Goal: Task Accomplishment & Management: Use online tool/utility

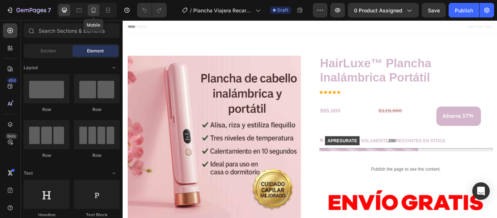
click at [96, 9] on icon at bounding box center [93, 10] width 7 height 7
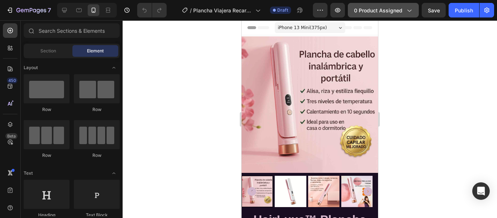
click at [387, 10] on span "0 product assigned" at bounding box center [378, 11] width 48 height 8
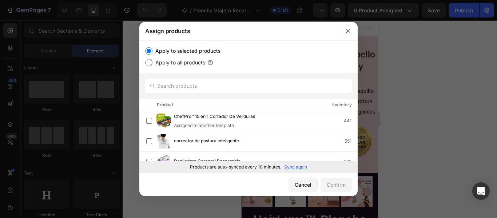
click at [292, 166] on p "Sync again" at bounding box center [295, 167] width 23 height 7
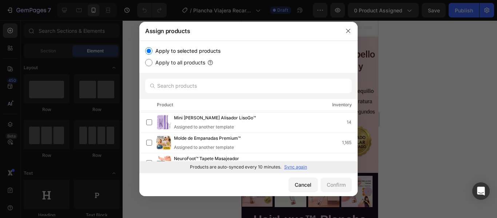
scroll to position [218, 0]
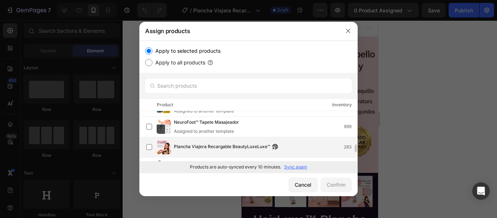
click at [216, 148] on span "Plancha Viajera Recargable BeautyLuxeLuxe™" at bounding box center [222, 147] width 96 height 8
click at [331, 181] on div "Confirm" at bounding box center [335, 185] width 19 height 8
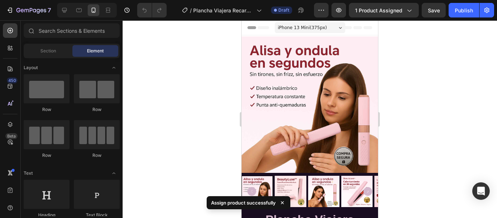
click at [460, 104] on div at bounding box center [310, 118] width 374 height 197
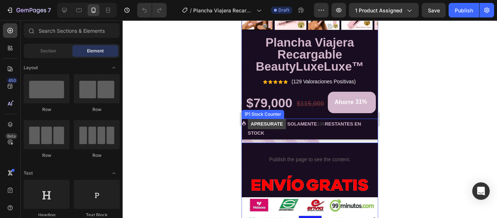
scroll to position [182, 0]
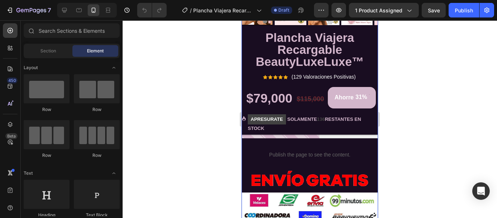
click at [245, 188] on div "Plancha Viajera Recargable BeautyLuxeLuxe™ (P) Title Icon Icon Icon Icon Icon I…" at bounding box center [309, 176] width 136 height 290
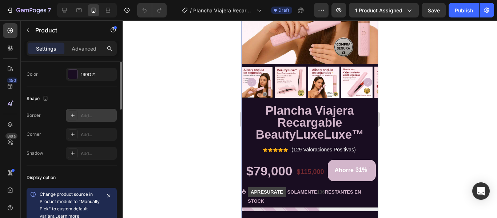
scroll to position [145, 0]
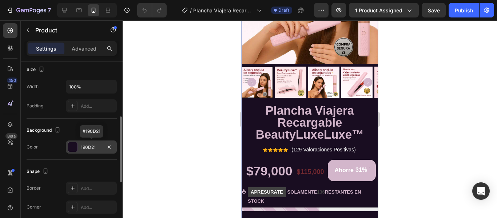
click at [88, 148] on div "190D21" at bounding box center [91, 147] width 21 height 7
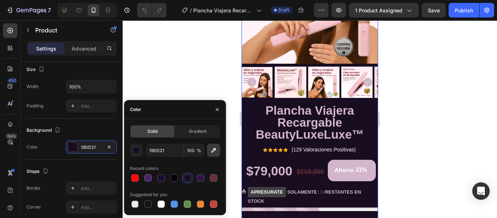
click at [213, 156] on button "button" at bounding box center [213, 150] width 13 height 13
type input "FFF4F8"
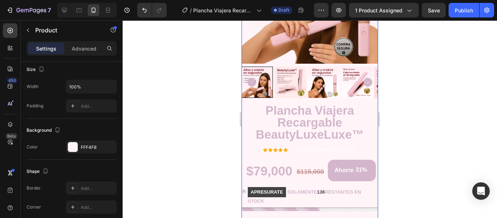
click at [414, 123] on div at bounding box center [310, 118] width 374 height 197
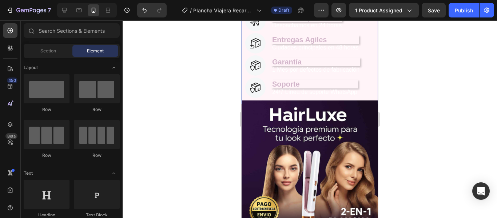
scroll to position [400, 0]
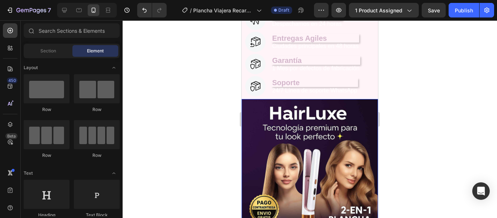
click at [248, 115] on img at bounding box center [309, 167] width 136 height 136
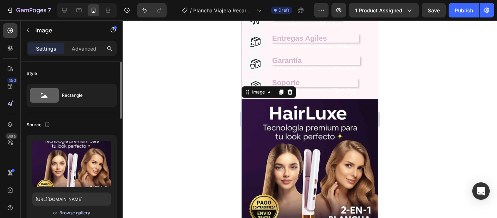
click at [77, 214] on div "Browse gallery" at bounding box center [74, 212] width 31 height 7
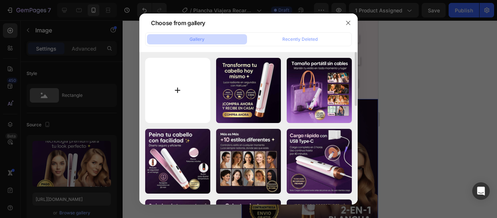
click at [183, 103] on input "file" at bounding box center [177, 90] width 65 height 65
type input "C:\fakepath\ChatGPT Image 28 sept 2025, 11_11_39_4_11zon.jpg"
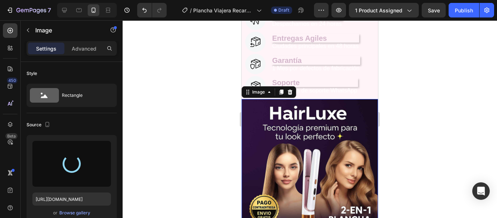
type input "https://cdn.shopify.com/s/files/1/0929/4751/3655/files/gempages_580792901517181…"
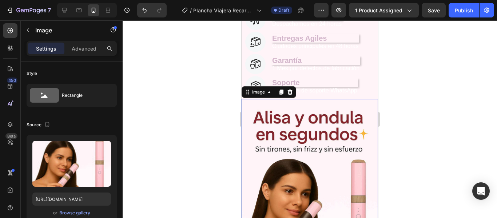
click at [437, 103] on div at bounding box center [310, 118] width 374 height 197
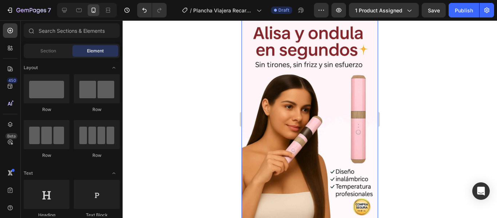
scroll to position [509, 0]
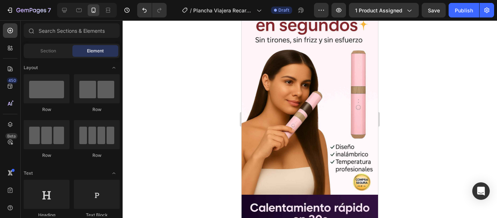
click at [452, 98] on div at bounding box center [310, 118] width 374 height 197
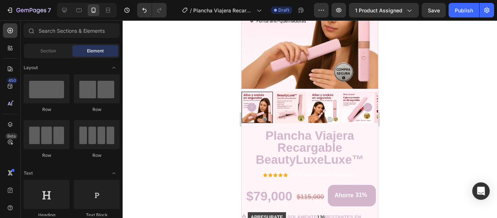
scroll to position [73, 0]
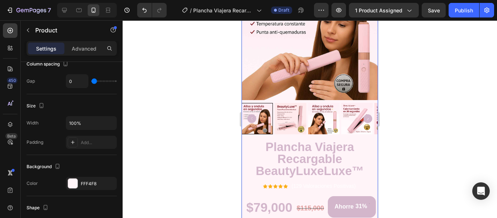
scroll to position [218, 0]
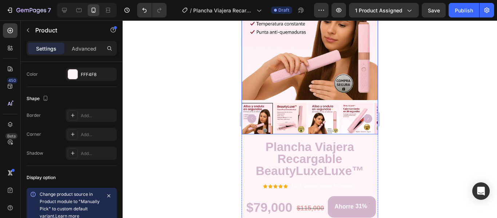
click at [304, 90] on img at bounding box center [309, 32] width 136 height 136
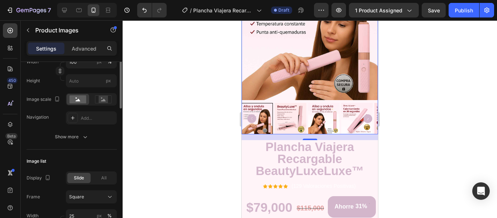
scroll to position [109, 0]
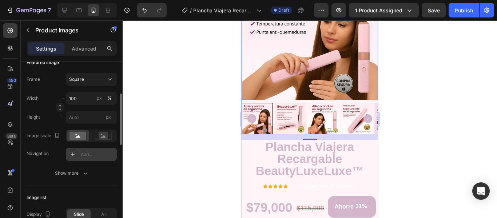
click at [84, 155] on div "Add..." at bounding box center [98, 154] width 34 height 7
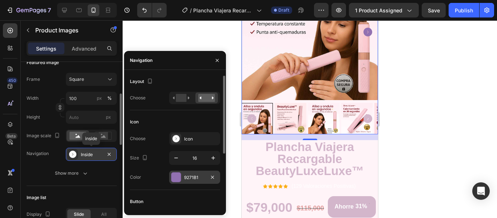
click at [184, 179] on div "9271B1" at bounding box center [194, 177] width 21 height 7
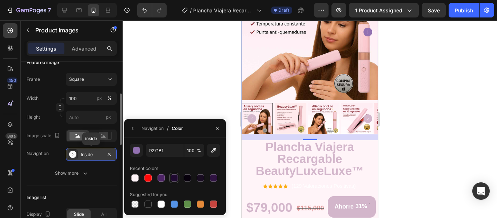
click at [177, 175] on div at bounding box center [173, 177] width 7 height 7
type input "200A31"
click at [217, 127] on icon "button" at bounding box center [217, 128] width 6 height 6
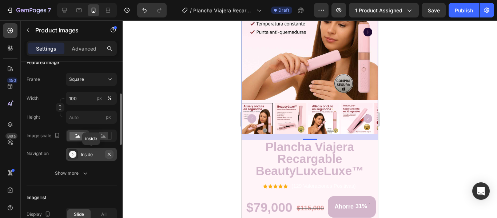
click at [108, 152] on icon "button" at bounding box center [109, 154] width 6 height 6
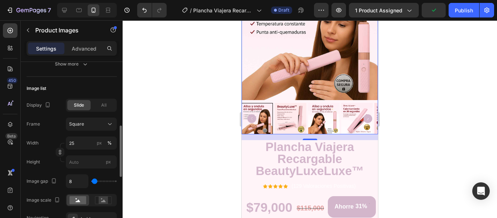
scroll to position [254, 0]
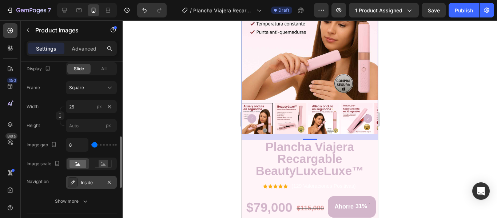
click at [95, 185] on div "Inside" at bounding box center [91, 182] width 21 height 7
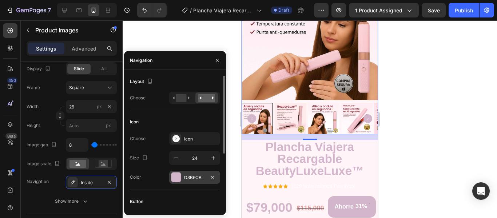
click at [198, 176] on div "D3B6CB" at bounding box center [194, 177] width 21 height 7
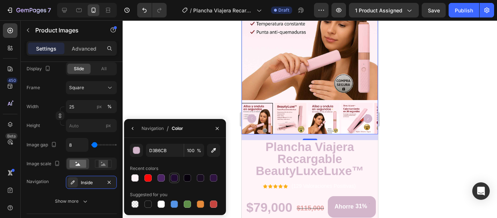
click at [172, 180] on div at bounding box center [173, 177] width 7 height 7
click at [212, 179] on div at bounding box center [213, 177] width 7 height 7
click at [164, 180] on div at bounding box center [160, 177] width 7 height 7
type input "4D2465"
click at [485, 143] on div at bounding box center [310, 118] width 374 height 197
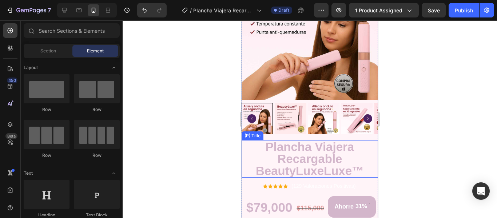
click at [303, 144] on h2 "Plancha Viajera Recargable BeautyLuxeLuxe™" at bounding box center [309, 158] width 136 height 37
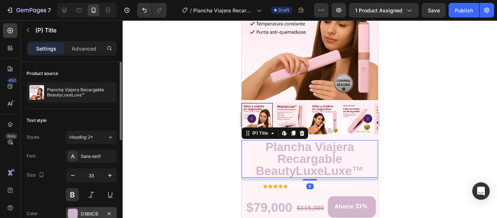
click at [98, 213] on div "D3B6CB" at bounding box center [91, 213] width 21 height 7
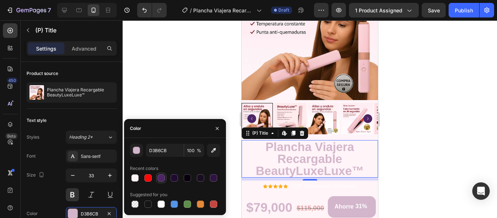
click at [166, 176] on div at bounding box center [161, 178] width 10 height 10
type input "4D2465"
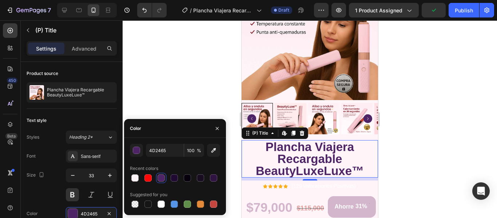
click at [426, 146] on div at bounding box center [310, 118] width 374 height 197
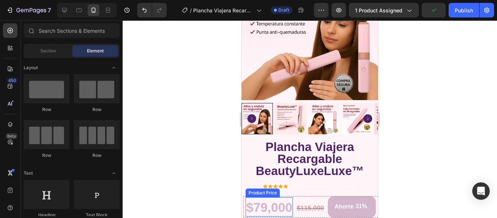
click at [259, 199] on div "$79,000" at bounding box center [269, 207] width 48 height 18
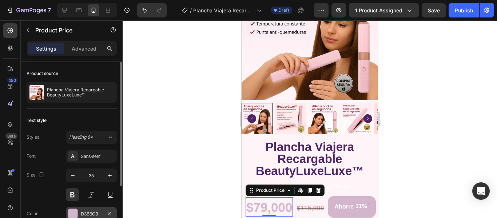
click at [90, 212] on div "D3B6CB" at bounding box center [91, 213] width 21 height 7
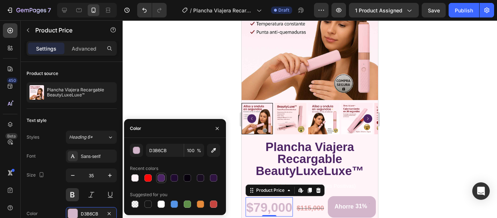
click at [162, 180] on div at bounding box center [160, 177] width 7 height 7
type input "4D2465"
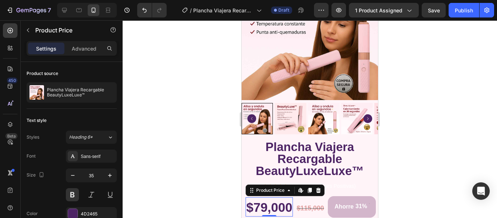
click at [426, 149] on div at bounding box center [310, 118] width 374 height 197
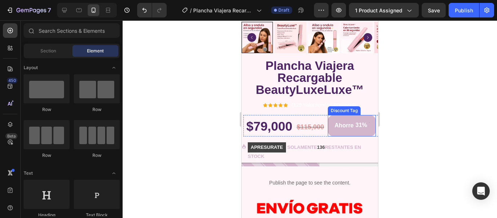
scroll to position [218, 0]
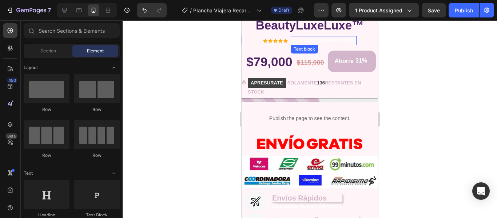
click at [301, 37] on p "(129 Valoraciones Positivas)" at bounding box center [323, 41] width 64 height 8
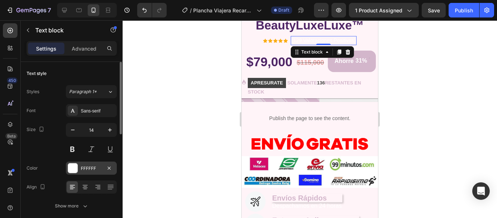
click at [91, 167] on div "FFFFFF" at bounding box center [91, 168] width 21 height 7
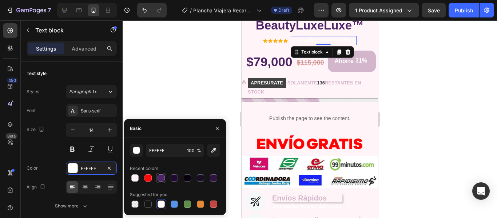
click at [161, 177] on div at bounding box center [160, 177] width 7 height 7
type input "4D2465"
click at [409, 115] on div at bounding box center [310, 118] width 374 height 197
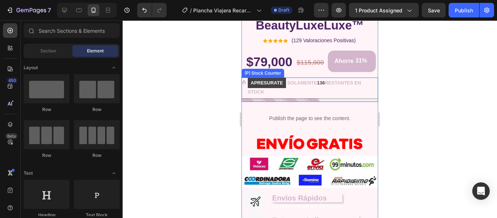
click at [328, 91] on p "APRESURATE SOLAMENTE 136 RESTANTES EN STOCK" at bounding box center [313, 86] width 130 height 18
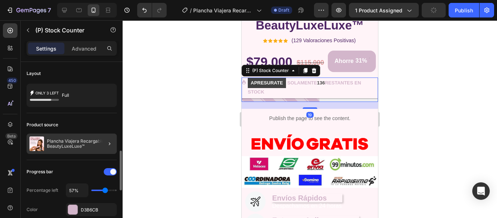
scroll to position [109, 0]
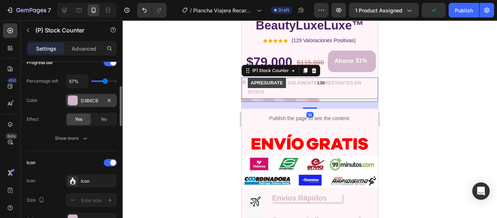
click at [85, 101] on div "D3B6CB" at bounding box center [91, 100] width 21 height 7
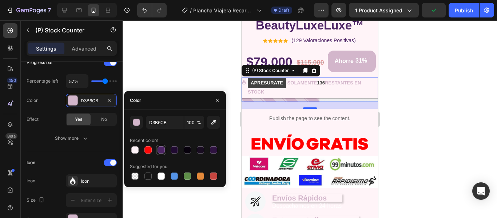
click at [163, 151] on div at bounding box center [160, 149] width 7 height 7
type input "4D2465"
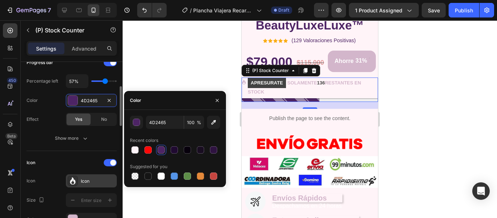
scroll to position [182, 0]
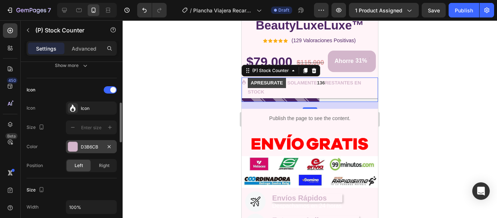
click at [85, 149] on div "D3B6CB" at bounding box center [91, 147] width 21 height 7
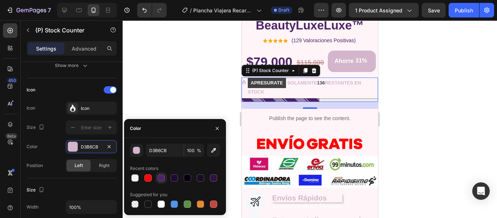
click at [160, 178] on div at bounding box center [160, 177] width 7 height 7
type input "4D2465"
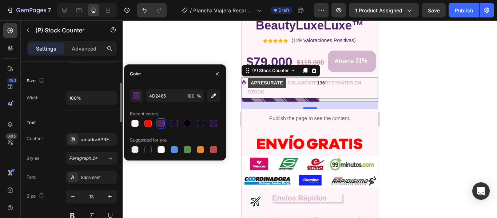
scroll to position [327, 0]
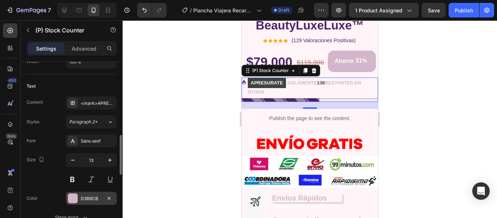
click at [86, 198] on div "D3B6CB" at bounding box center [91, 198] width 21 height 7
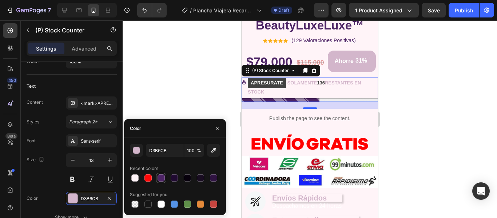
click at [160, 173] on div at bounding box center [161, 178] width 10 height 10
type input "4D2465"
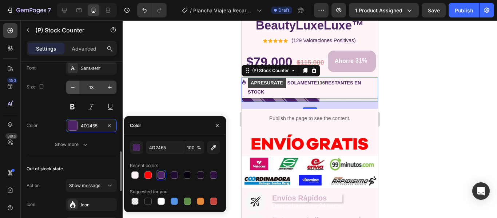
scroll to position [473, 0]
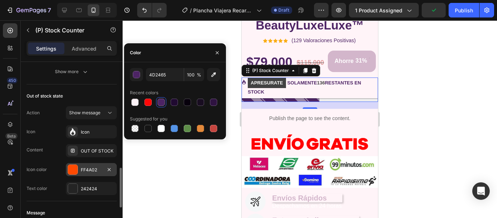
click at [85, 170] on div "FF4A02" at bounding box center [91, 169] width 21 height 7
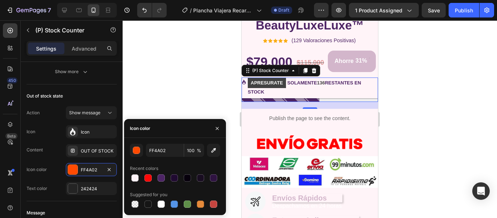
click at [166, 179] on div at bounding box center [175, 178] width 90 height 10
click at [453, 110] on div at bounding box center [310, 118] width 374 height 197
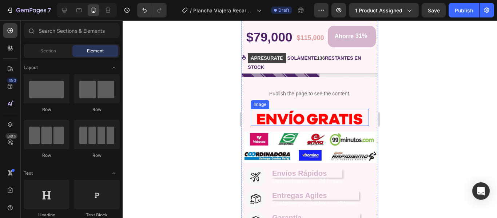
scroll to position [291, 0]
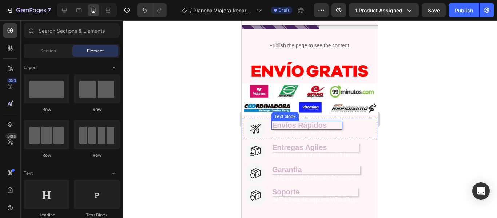
click at [328, 123] on p "Envíos Rápidos" at bounding box center [306, 124] width 69 height 7
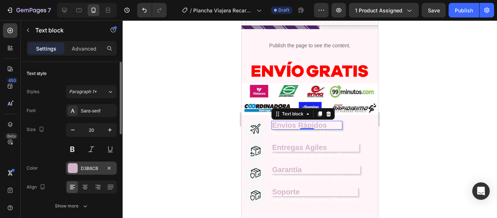
click at [85, 170] on div "D3B6CB" at bounding box center [91, 168] width 21 height 7
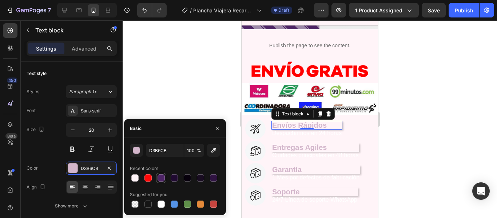
click at [161, 178] on div at bounding box center [160, 177] width 7 height 7
type input "4D2465"
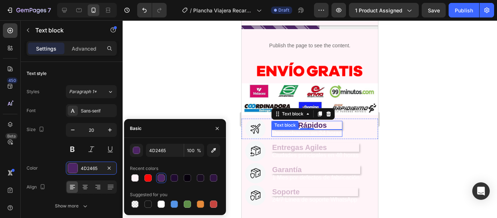
click at [276, 134] on p "Despachamos en 24 horas" at bounding box center [306, 133] width 69 height 6
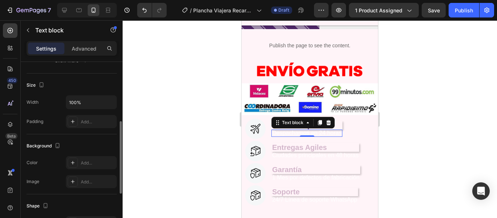
scroll to position [0, 0]
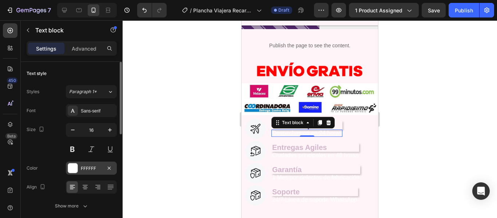
click at [88, 168] on div "FFFFFF" at bounding box center [91, 168] width 21 height 7
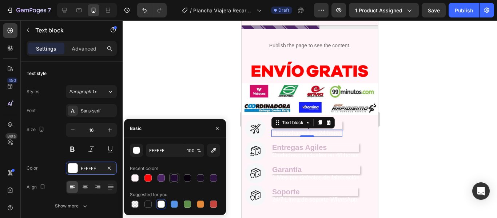
click at [174, 180] on div at bounding box center [173, 177] width 7 height 7
type input "200A31"
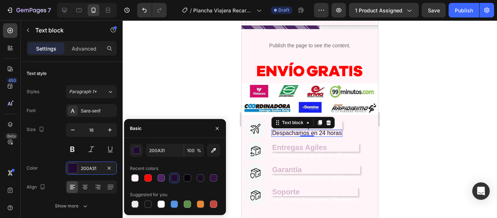
click at [421, 128] on div at bounding box center [310, 118] width 374 height 197
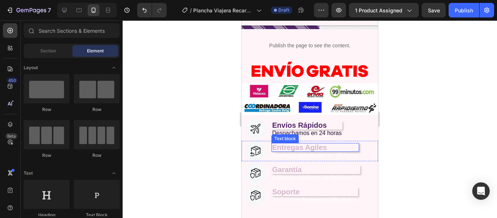
click at [299, 144] on p "Entregas Agiles" at bounding box center [315, 147] width 86 height 7
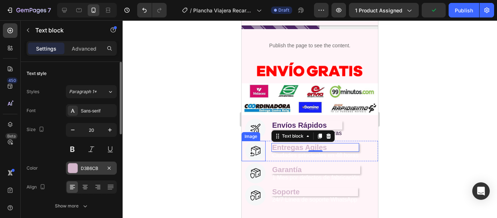
click at [93, 166] on div "D3B6CB" at bounding box center [91, 168] width 21 height 7
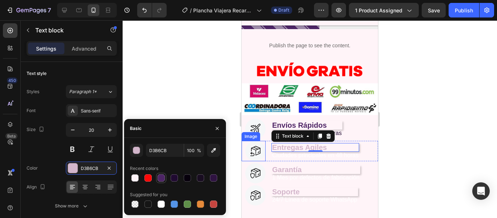
click at [162, 180] on div at bounding box center [160, 177] width 7 height 7
type input "4D2465"
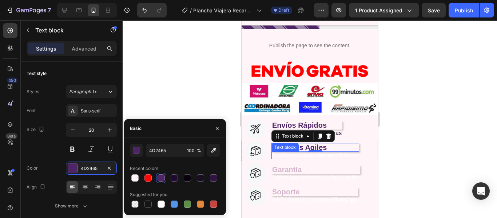
click at [318, 154] on p "Ciudades principales en 48 horas" at bounding box center [315, 155] width 86 height 6
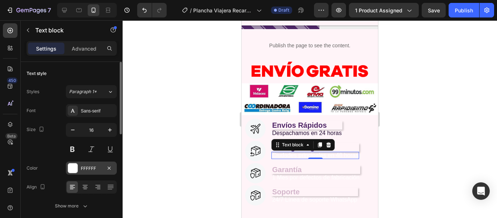
click at [90, 168] on div "FFFFFF" at bounding box center [91, 168] width 21 height 7
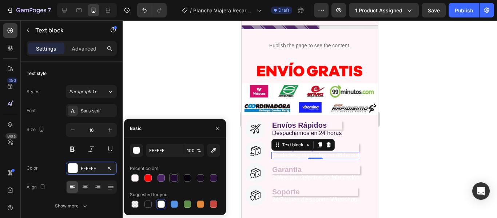
click at [178, 178] on div at bounding box center [174, 177] width 9 height 9
type input "200A31"
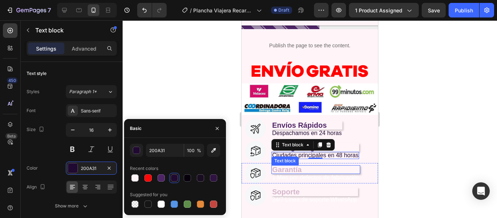
click at [300, 166] on p "Garantía" at bounding box center [315, 169] width 87 height 7
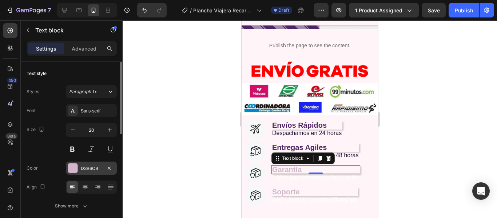
click at [87, 171] on div "D3B6CB" at bounding box center [91, 168] width 21 height 7
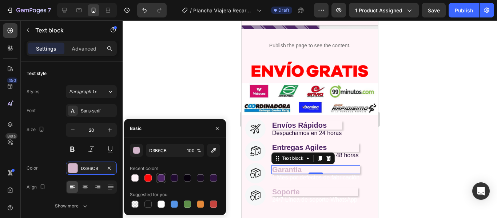
click at [162, 177] on div at bounding box center [160, 177] width 7 height 7
type input "4D2465"
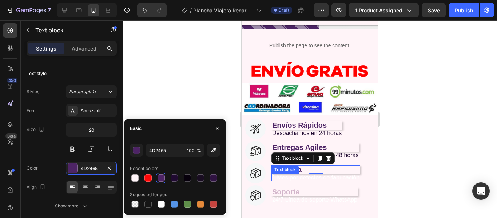
click at [300, 175] on p "1 Mes por defectos de fabricación" at bounding box center [315, 177] width 87 height 6
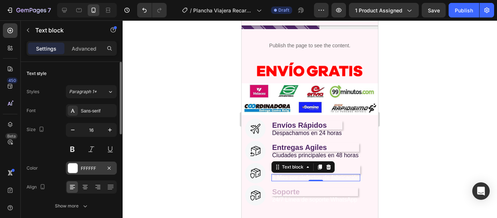
click at [94, 167] on div "FFFFFF" at bounding box center [91, 168] width 21 height 7
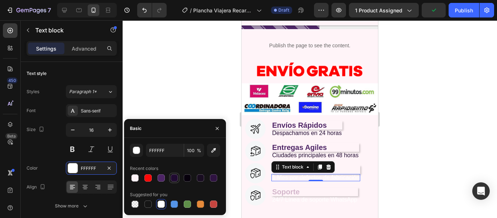
click at [179, 178] on div at bounding box center [174, 178] width 10 height 10
type input "200A31"
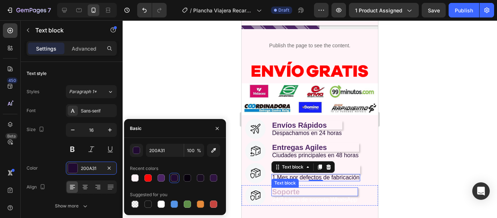
click at [317, 193] on p "Soporte" at bounding box center [314, 191] width 85 height 7
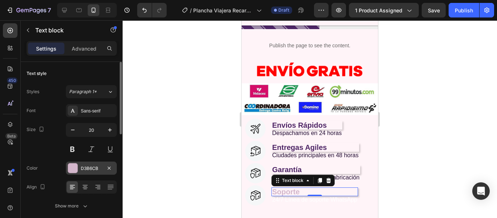
click at [88, 173] on div "D3B6CB" at bounding box center [91, 167] width 51 height 13
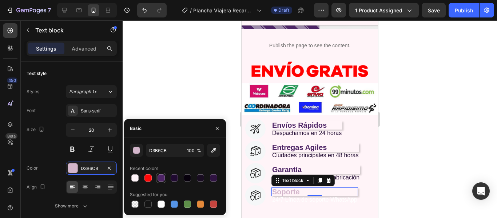
click at [162, 178] on div at bounding box center [160, 177] width 7 height 7
type input "4D2465"
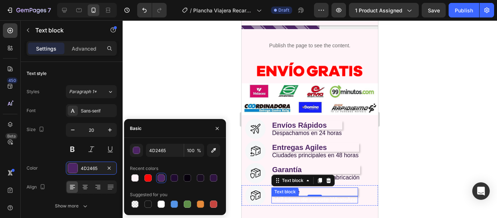
click at [304, 201] on p "24/7 Línea de soporte WhatsApp" at bounding box center [314, 200] width 85 height 6
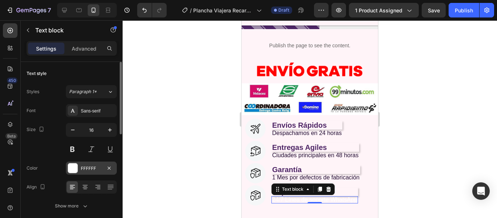
click at [84, 171] on div "FFFFFF" at bounding box center [91, 168] width 21 height 7
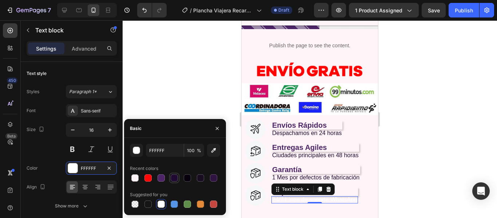
click at [174, 180] on div at bounding box center [173, 177] width 7 height 7
type input "200A31"
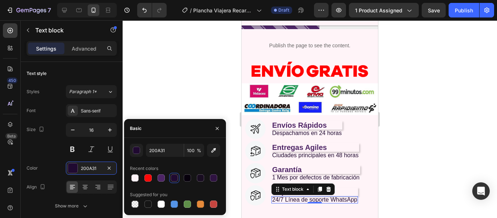
click at [452, 162] on div at bounding box center [310, 118] width 374 height 197
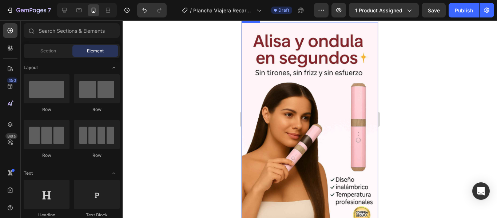
scroll to position [545, 0]
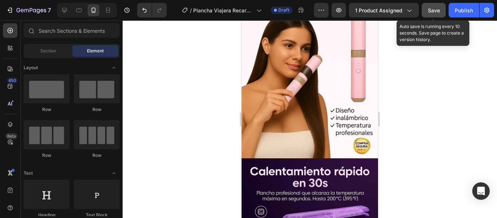
click at [435, 14] on div "Save" at bounding box center [434, 11] width 12 height 8
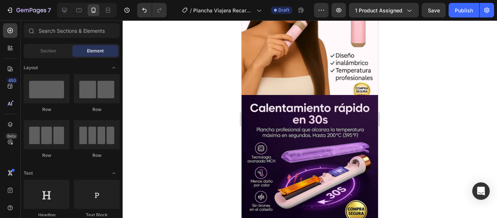
scroll to position [618, 0]
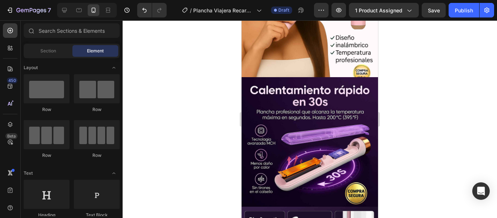
click at [301, 98] on img at bounding box center [309, 145] width 136 height 136
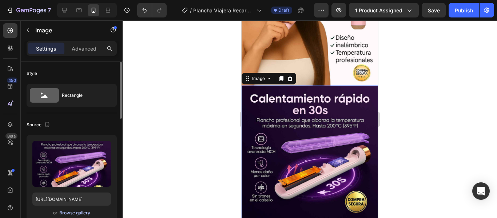
click at [71, 212] on div "Browse gallery" at bounding box center [74, 212] width 31 height 7
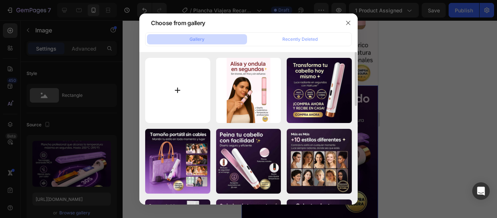
click at [183, 85] on input "file" at bounding box center [177, 90] width 65 height 65
type input "C:\fakepath\2_20_11zon.jpg"
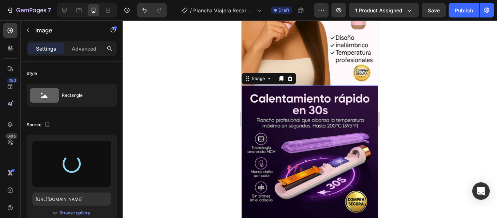
type input "https://cdn.shopify.com/s/files/1/0929/4751/3655/files/gempages_580792901517181…"
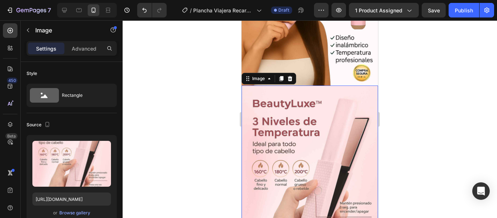
click at [396, 96] on div at bounding box center [310, 118] width 374 height 197
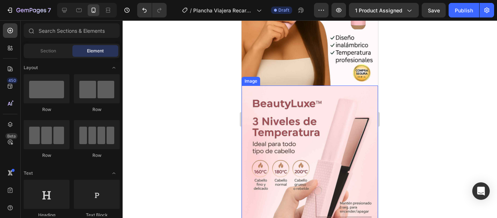
scroll to position [727, 0]
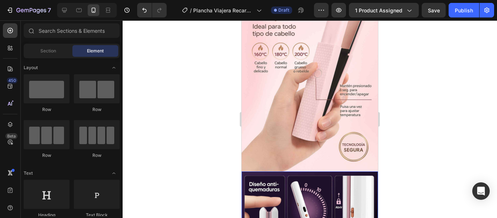
click at [305, 187] on img at bounding box center [309, 216] width 136 height 91
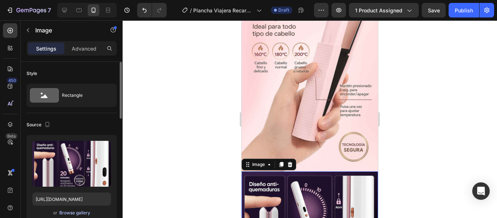
click at [66, 212] on div "Browse gallery" at bounding box center [74, 212] width 31 height 7
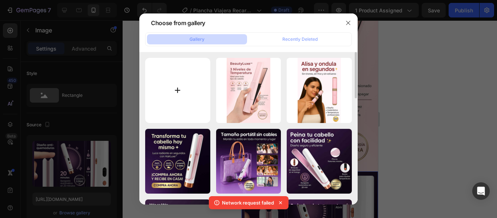
click at [179, 107] on input "file" at bounding box center [177, 90] width 65 height 65
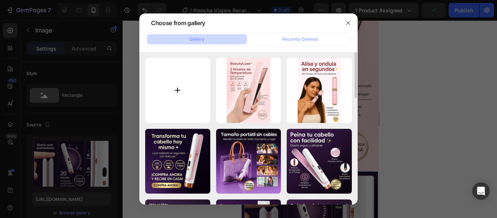
type input "C:\fakepath\3_18_11zon.jpg"
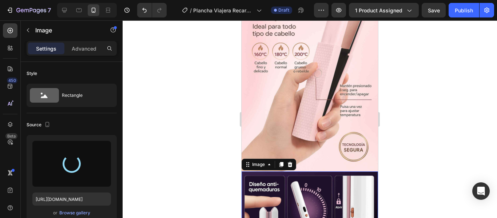
type input "https://cdn.shopify.com/s/files/1/0929/4751/3655/files/gempages_580792901517181…"
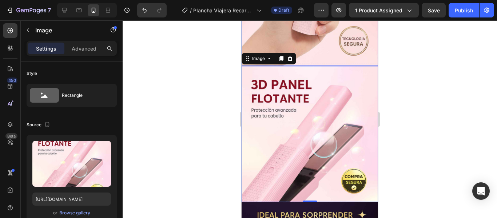
scroll to position [836, 0]
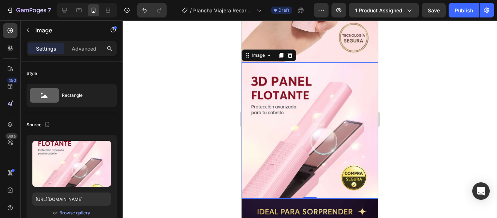
click at [417, 89] on div at bounding box center [310, 118] width 374 height 197
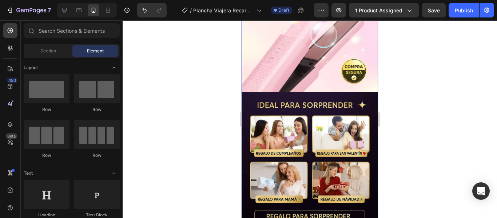
scroll to position [945, 0]
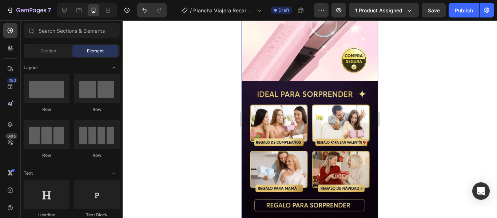
click at [325, 111] on img at bounding box center [309, 149] width 136 height 136
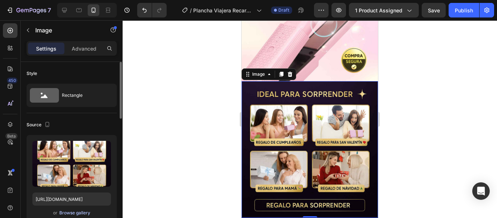
click at [75, 209] on div "Browse gallery" at bounding box center [74, 212] width 31 height 7
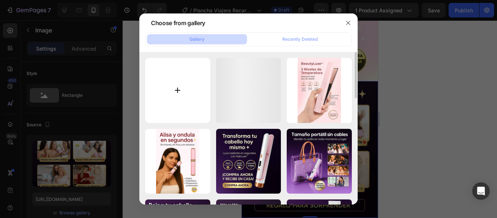
click at [174, 93] on input "file" at bounding box center [177, 90] width 65 height 65
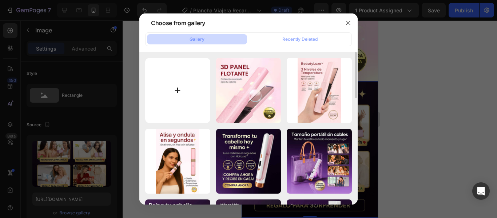
type input "C:\fakepath\4_17_11zon.jpg"
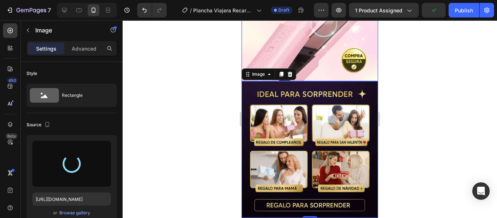
type input "https://cdn.shopify.com/s/files/1/0929/4751/3655/files/gempages_580792901517181…"
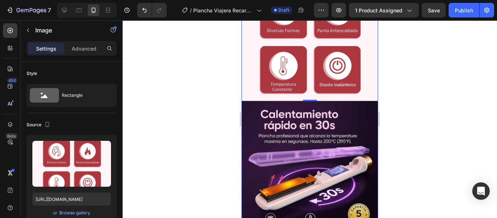
scroll to position [1091, 0]
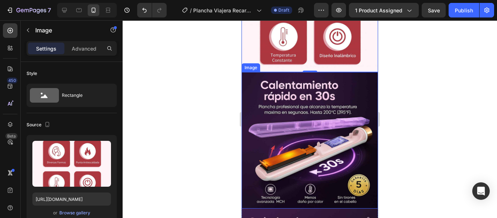
click at [256, 72] on img at bounding box center [309, 140] width 136 height 136
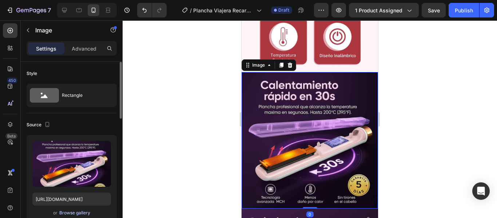
click at [68, 212] on div "Browse gallery" at bounding box center [74, 212] width 31 height 7
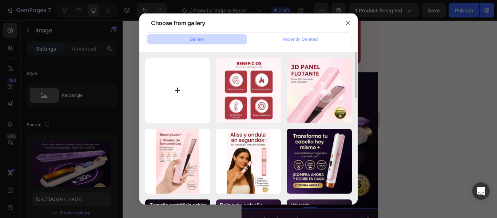
click at [171, 95] on input "file" at bounding box center [177, 90] width 65 height 65
type input "C:\fakepath\5_16_11zon.jpg"
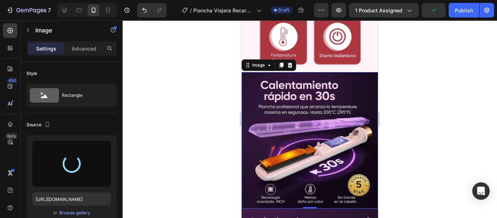
type input "https://cdn.shopify.com/s/files/1/0929/4751/3655/files/gempages_580792901517181…"
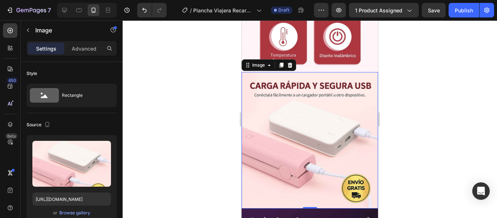
click at [419, 112] on div at bounding box center [310, 118] width 374 height 197
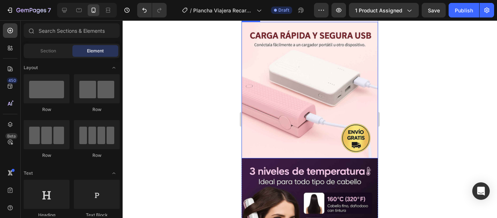
scroll to position [1236, 0]
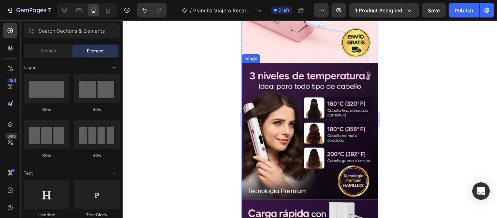
click at [257, 92] on img at bounding box center [309, 131] width 136 height 136
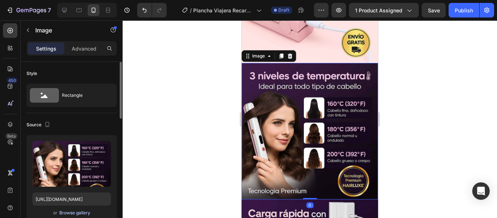
click at [73, 216] on div "Browse gallery" at bounding box center [74, 212] width 31 height 7
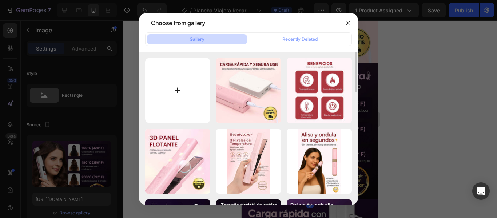
click at [154, 109] on input "file" at bounding box center [177, 90] width 65 height 65
type input "C:\fakepath\6_15_11zon.jpg"
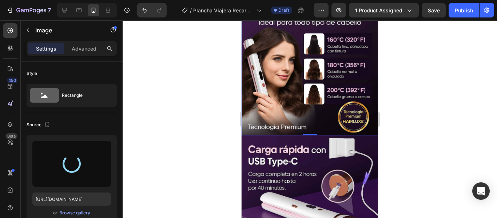
scroll to position [1309, 0]
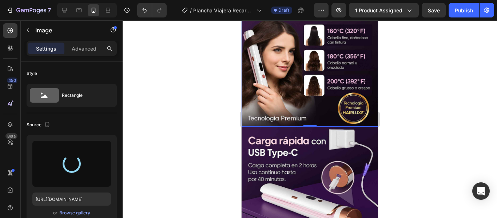
type input "https://cdn.shopify.com/s/files/1/0929/4751/3655/files/gempages_580792901517181…"
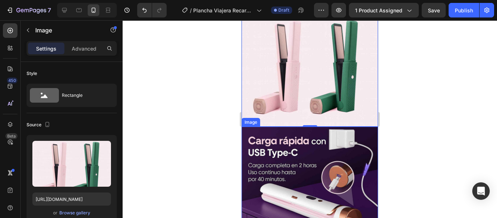
click at [277, 132] on img at bounding box center [309, 195] width 136 height 136
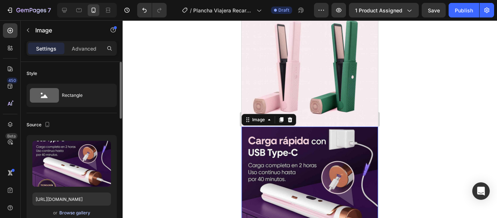
click at [73, 210] on div "Browse gallery" at bounding box center [74, 212] width 31 height 7
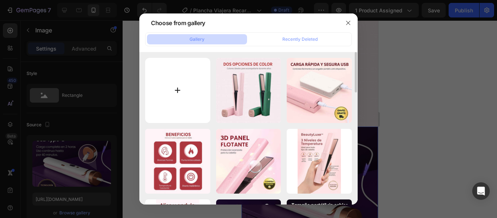
click at [164, 102] on input "file" at bounding box center [177, 90] width 65 height 65
type input "C:\fakepath\7_8_11zon.jpg"
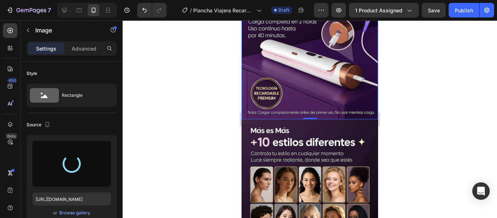
scroll to position [1454, 0]
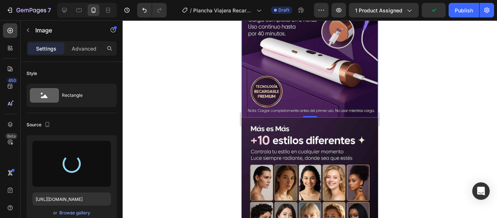
type input "https://cdn.shopify.com/s/files/1/0929/4751/3655/files/gempages_580792901517181…"
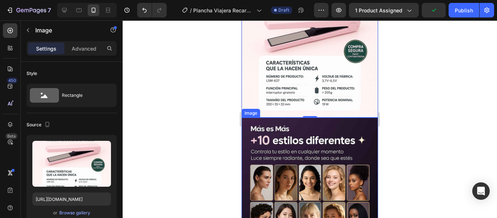
click at [296, 117] on img at bounding box center [309, 185] width 136 height 136
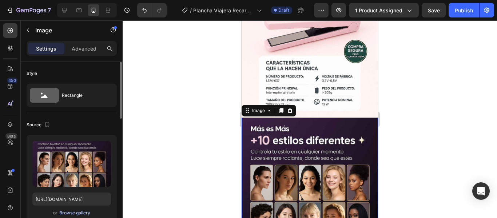
click at [77, 211] on div "Browse gallery" at bounding box center [74, 212] width 31 height 7
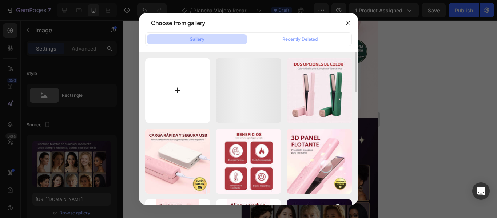
click at [180, 69] on input "file" at bounding box center [177, 90] width 65 height 65
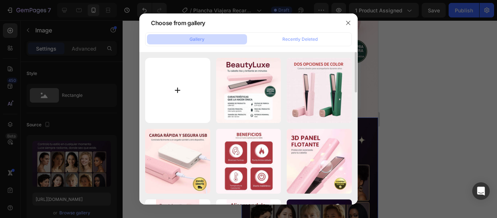
type input "C:\fakepath\8_7_11zon.jpg"
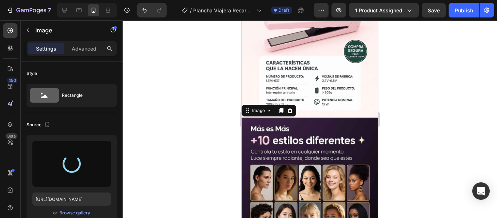
type input "https://cdn.shopify.com/s/files/1/0929/4751/3655/files/gempages_580792901517181…"
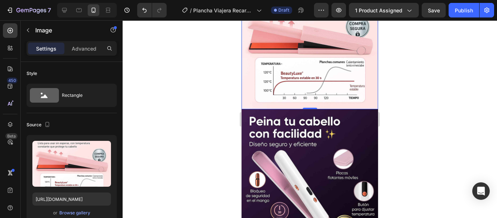
scroll to position [1599, 0]
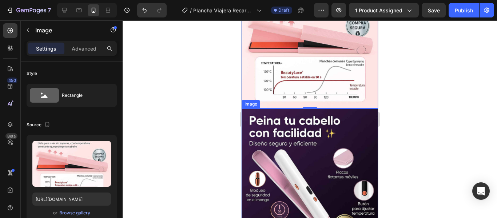
click at [282, 108] on img at bounding box center [309, 176] width 136 height 136
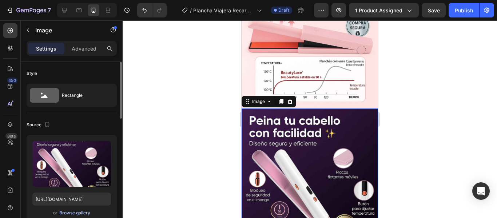
click at [81, 214] on div "Browse gallery" at bounding box center [74, 212] width 31 height 7
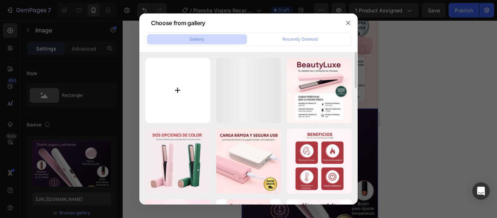
click at [183, 91] on input "file" at bounding box center [177, 90] width 65 height 65
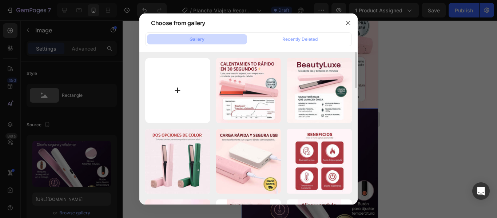
type input "C:\fakepath\9_9_11zon.jpg"
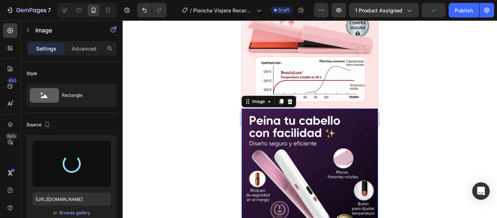
type input "https://cdn.shopify.com/s/files/1/0929/4751/3655/files/gempages_580792901517181…"
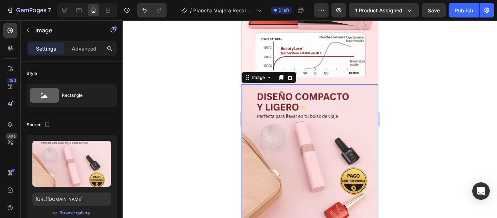
scroll to position [1636, 0]
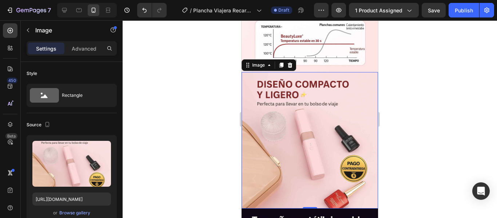
click at [439, 108] on div at bounding box center [310, 118] width 374 height 197
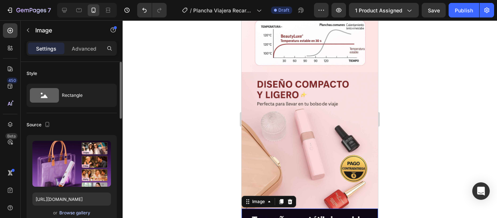
click at [73, 212] on div "Browse gallery" at bounding box center [74, 212] width 31 height 7
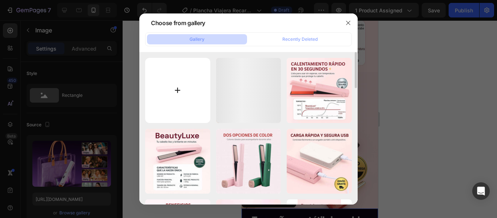
click at [166, 99] on input "file" at bounding box center [177, 90] width 65 height 65
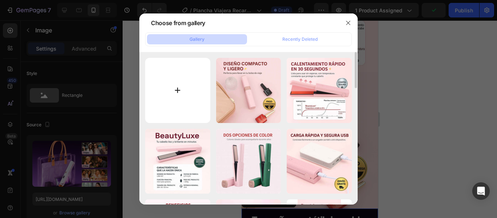
type input "C:\fakepath\10_3_11zon.jpg"
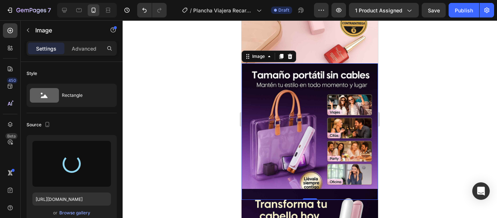
scroll to position [1781, 0]
type input "https://cdn.shopify.com/s/files/1/0929/4751/3655/files/gempages_580792901517181…"
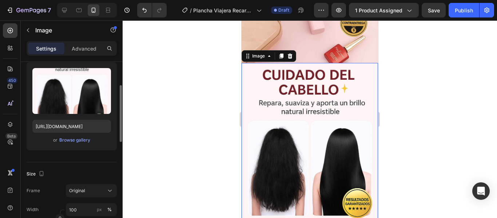
scroll to position [0, 0]
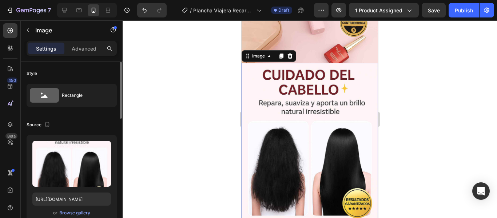
click at [87, 41] on div "Settings Advanced" at bounding box center [72, 48] width 90 height 15
click at [87, 44] on div "Advanced" at bounding box center [84, 49] width 36 height 12
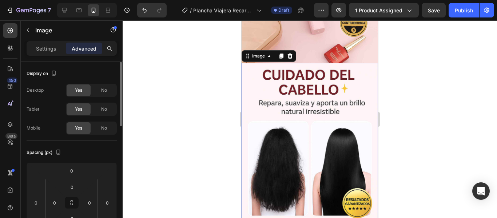
scroll to position [36, 0]
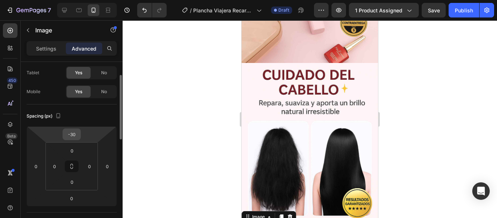
click at [74, 137] on input "-30" at bounding box center [71, 134] width 15 height 11
type input "0"
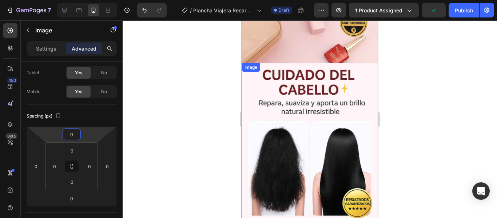
click at [421, 94] on div at bounding box center [310, 118] width 374 height 197
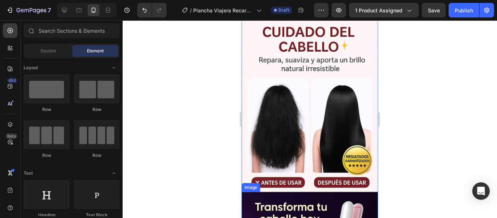
scroll to position [1890, 0]
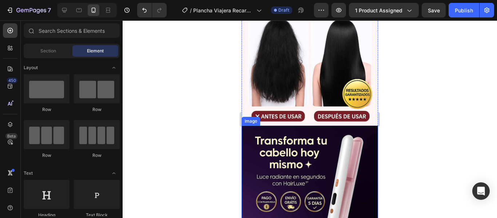
click at [302, 134] on img at bounding box center [309, 193] width 136 height 136
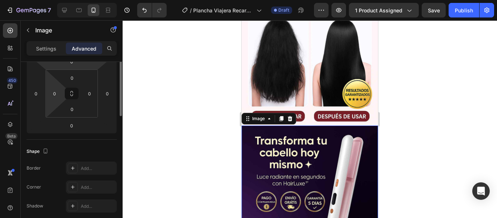
scroll to position [0, 0]
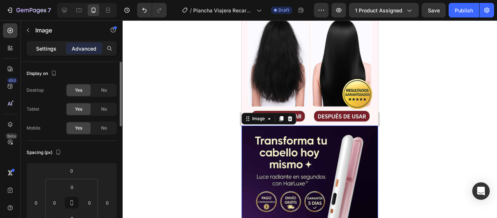
click at [45, 50] on p "Settings" at bounding box center [46, 49] width 20 height 8
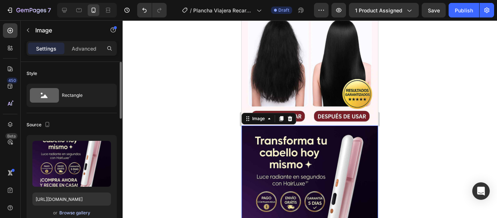
click at [64, 214] on div "Browse gallery" at bounding box center [74, 212] width 31 height 7
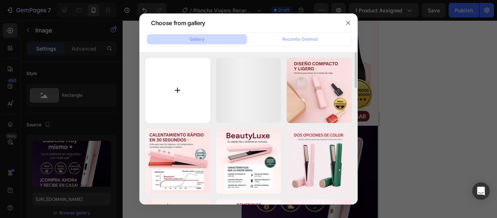
click at [191, 83] on input "file" at bounding box center [177, 90] width 65 height 65
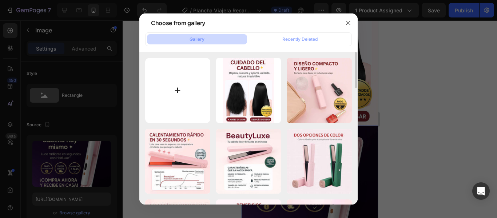
type input "C:\fakepath\12_5_11zon.jpg"
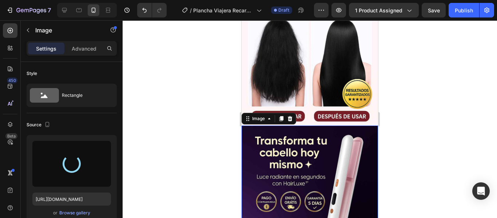
type input "https://cdn.shopify.com/s/files/1/0929/4751/3655/files/gempages_580792901517181…"
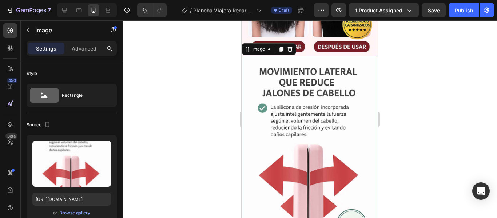
scroll to position [1999, 0]
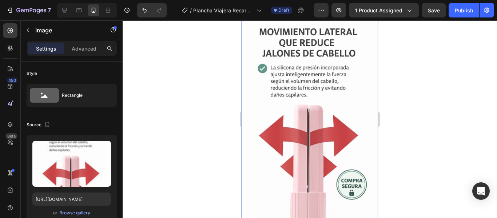
click at [456, 85] on div at bounding box center [310, 118] width 374 height 197
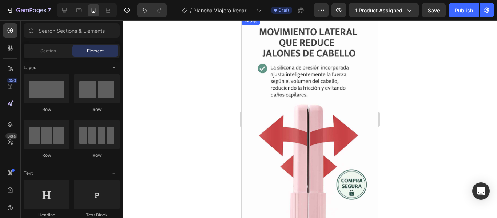
click at [273, 96] on img at bounding box center [309, 118] width 136 height 205
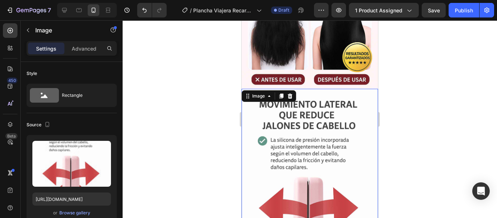
scroll to position [1927, 0]
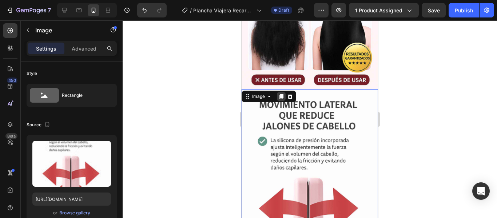
click at [281, 94] on icon at bounding box center [281, 96] width 4 height 5
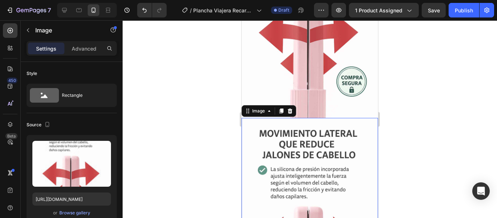
scroll to position [2121, 0]
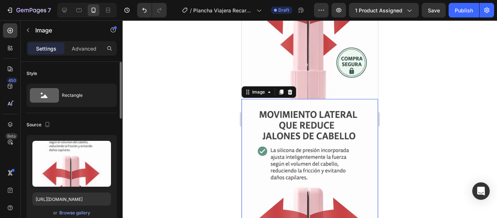
click at [71, 208] on div "or Browse gallery" at bounding box center [71, 212] width 79 height 9
click at [68, 211] on div "Browse gallery" at bounding box center [74, 212] width 31 height 7
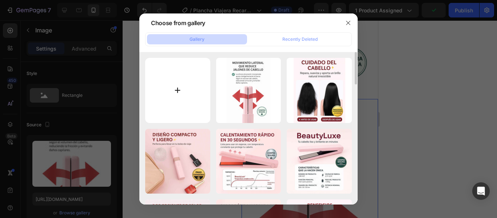
click at [184, 73] on input "file" at bounding box center [177, 90] width 65 height 65
type input "C:\fakepath\11_6_11zon.jpg"
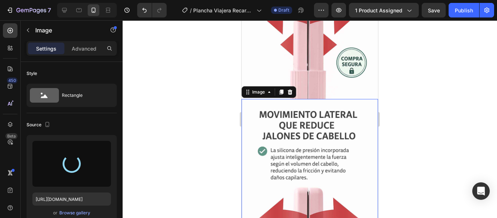
type input "https://cdn.shopify.com/s/files/1/0929/4751/3655/files/gempages_580792901517181…"
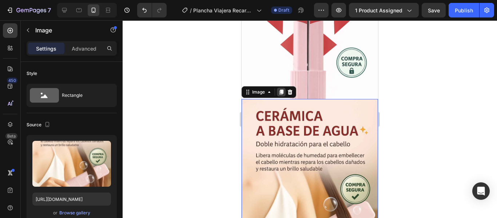
drag, startPoint x: 283, startPoint y: 36, endPoint x: 432, endPoint y: 138, distance: 180.6
click at [283, 89] on icon at bounding box center [281, 91] width 4 height 5
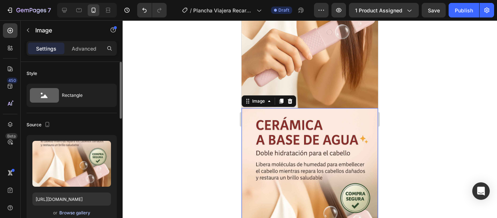
scroll to position [2317, 0]
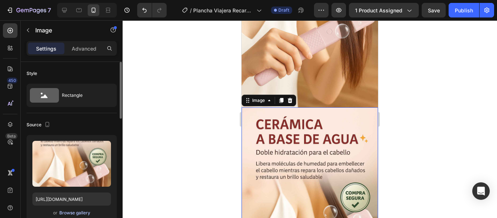
click at [72, 215] on div "Browse gallery" at bounding box center [74, 212] width 31 height 7
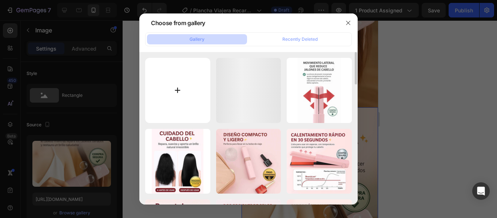
click at [176, 77] on input "file" at bounding box center [177, 90] width 65 height 65
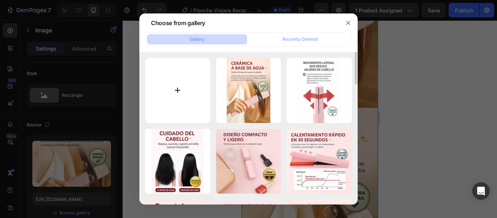
type input "C:\fakepath\T1_19_11zon.jpg"
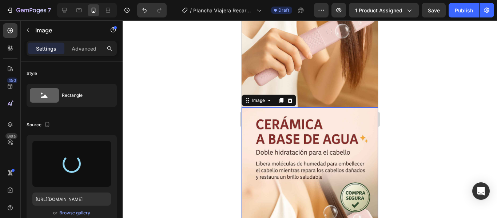
type input "https://cdn.shopify.com/s/files/1/0929/4751/3655/files/gempages_580792901517181…"
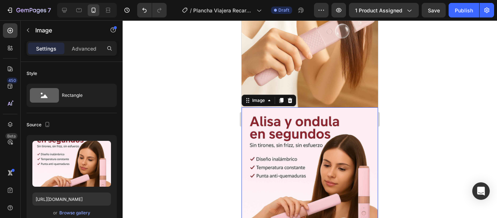
click at [437, 76] on div at bounding box center [310, 118] width 374 height 197
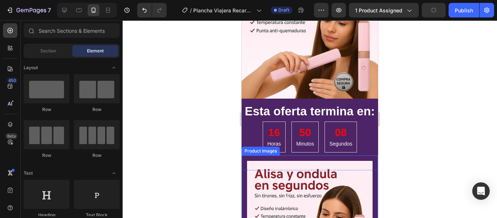
scroll to position [2463, 0]
click at [244, 155] on div "Product Images" at bounding box center [309, 220] width 136 height 131
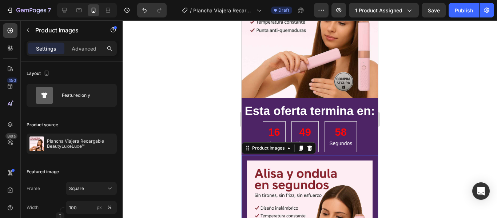
click at [371, 155] on div "Product Images 15" at bounding box center [309, 220] width 136 height 131
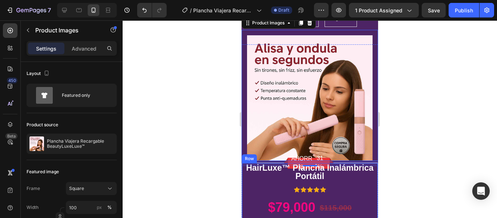
scroll to position [2645, 0]
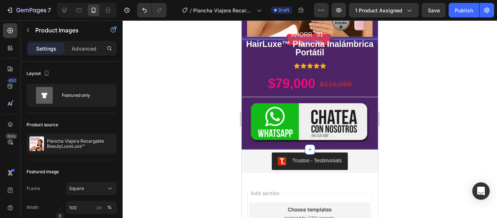
click at [242, 150] on div "Esta oferta termina en: Heading 16 Horas 49 Minutos 55 Segundos CountDown Timer…" at bounding box center [309, 2] width 136 height 294
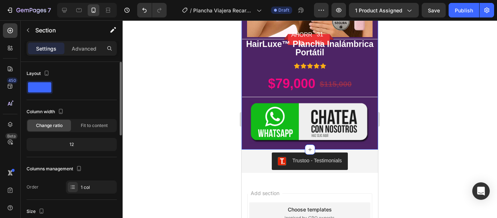
scroll to position [109, 0]
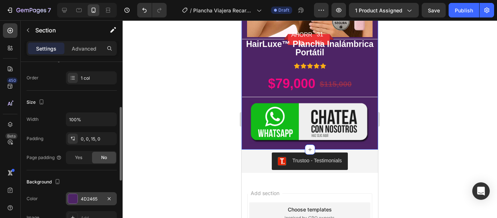
click at [81, 195] on div "4D2465" at bounding box center [91, 198] width 51 height 13
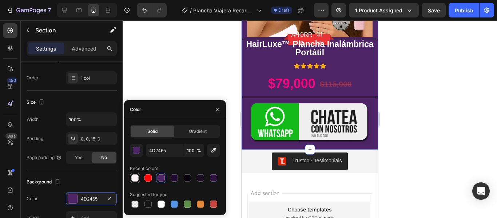
click at [134, 178] on div at bounding box center [134, 177] width 7 height 7
type input "FFF4F8"
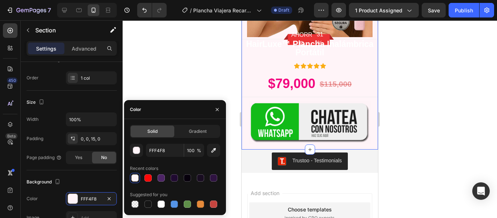
click at [432, 79] on div at bounding box center [310, 118] width 374 height 197
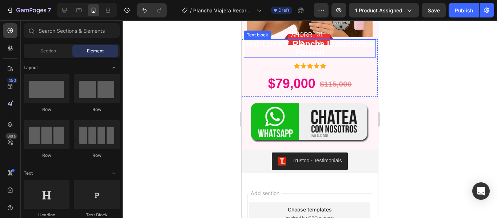
click at [334, 55] on p "HairLuxe™ Plancha Inalámbrica Portátil" at bounding box center [309, 48] width 131 height 17
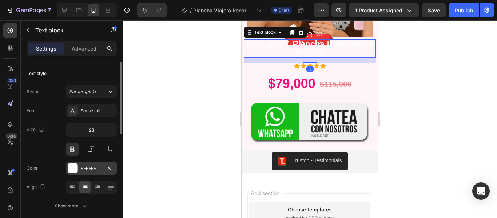
click at [95, 165] on div "FFFFFF" at bounding box center [91, 168] width 21 height 7
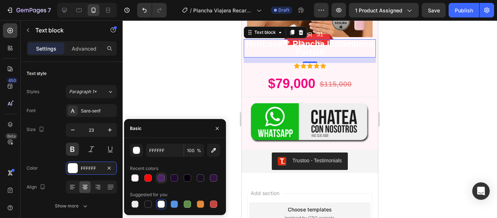
click at [164, 178] on div at bounding box center [160, 177] width 7 height 7
type input "4D2465"
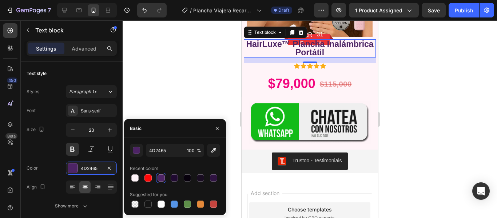
click at [418, 80] on div at bounding box center [310, 118] width 374 height 197
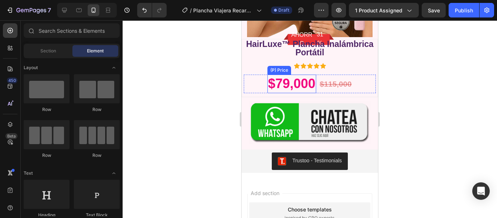
click at [285, 93] on div "$79,000" at bounding box center [291, 84] width 49 height 19
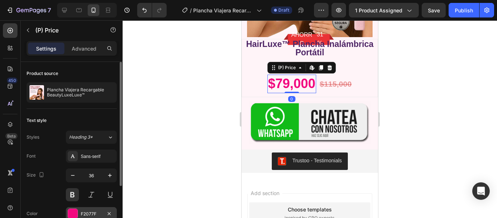
click at [88, 210] on div "F2077F" at bounding box center [91, 213] width 21 height 7
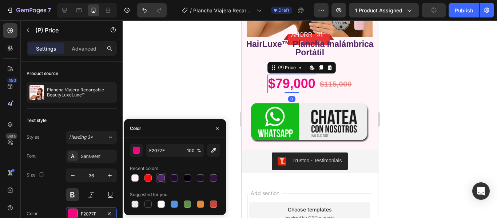
click at [158, 177] on div at bounding box center [160, 177] width 7 height 7
type input "4D2465"
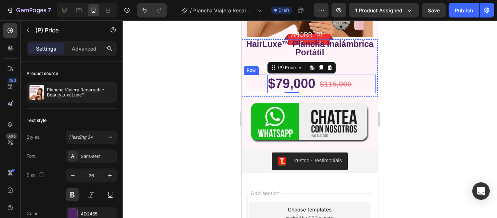
click at [423, 85] on div at bounding box center [310, 118] width 374 height 197
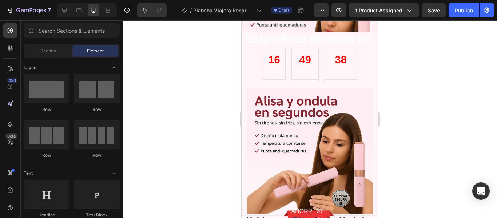
scroll to position [2427, 0]
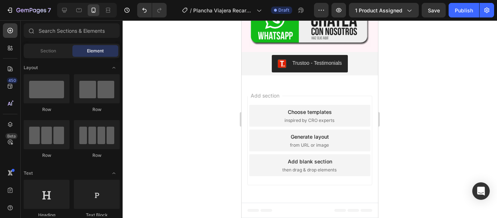
click at [286, 81] on div "Add section Choose templates inspired by CRO experts Generate layout from URL o…" at bounding box center [309, 141] width 136 height 121
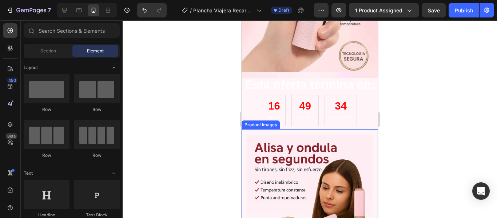
scroll to position [816, 0]
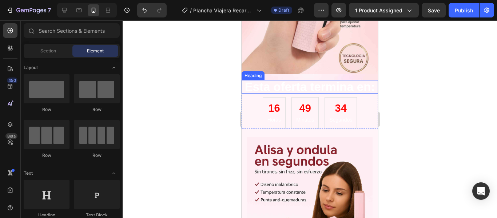
click at [275, 81] on h2 "Esta oferta termina en:" at bounding box center [309, 86] width 136 height 13
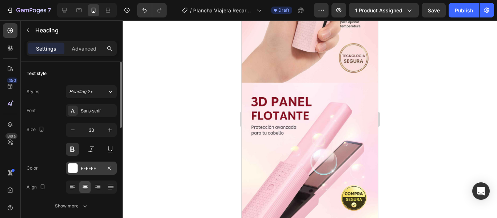
click at [85, 169] on div "FFFFFF" at bounding box center [91, 168] width 21 height 7
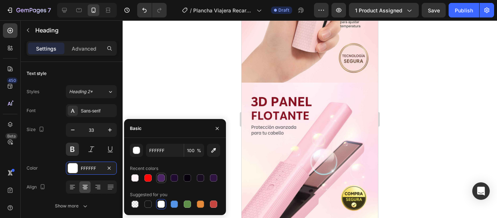
click at [163, 177] on div at bounding box center [160, 177] width 7 height 7
type input "4D2465"
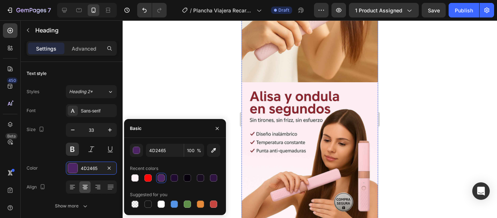
scroll to position [2452, 0]
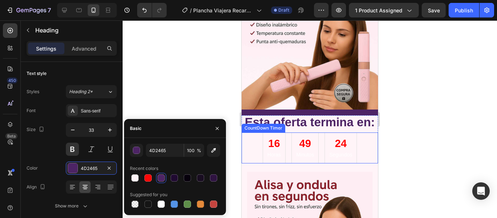
click at [286, 132] on div "16 Horas 49 Minutos 24 Segundos" at bounding box center [309, 147] width 94 height 31
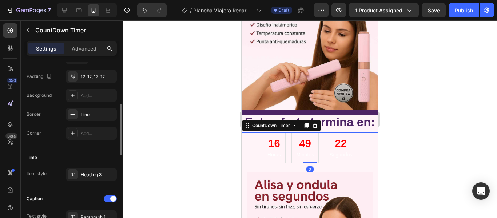
scroll to position [182, 0]
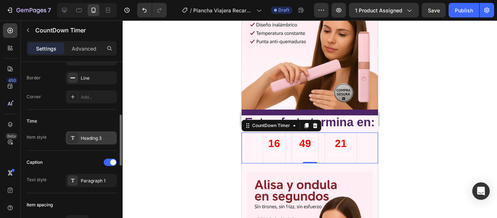
click at [96, 139] on div "Heading 3" at bounding box center [98, 138] width 34 height 7
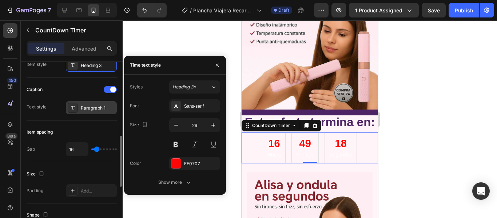
scroll to position [291, 0]
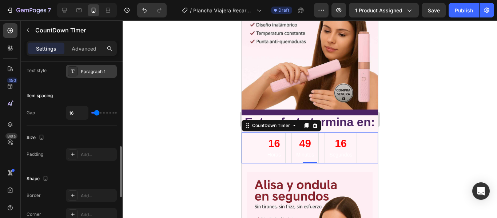
click at [91, 69] on div "Paragraph 1" at bounding box center [98, 71] width 34 height 7
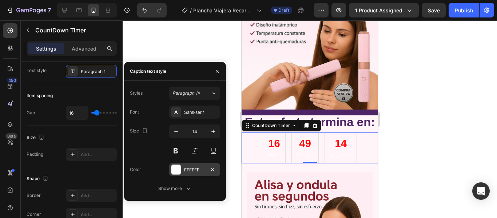
click at [187, 167] on div "FFFFFF" at bounding box center [194, 169] width 21 height 7
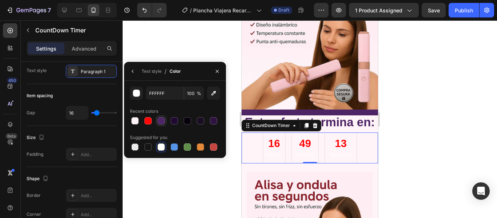
click at [156, 120] on div at bounding box center [161, 121] width 10 height 10
type input "10"
type input "4D2465"
click at [422, 108] on div at bounding box center [310, 118] width 374 height 197
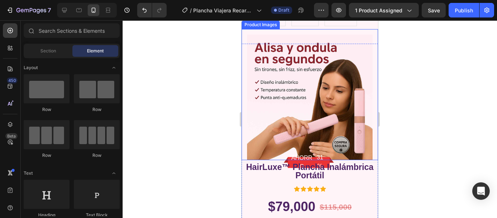
scroll to position [2524, 0]
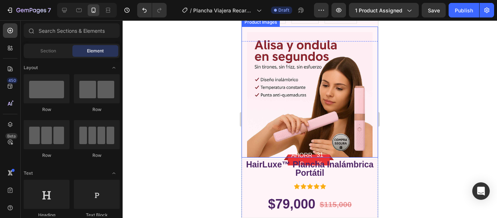
click at [456, 105] on div at bounding box center [310, 118] width 374 height 197
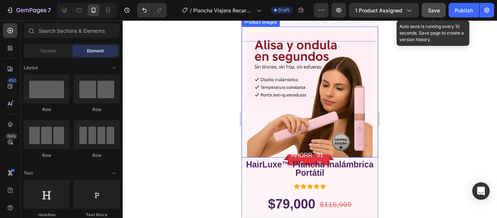
click at [441, 10] on button "Save" at bounding box center [433, 10] width 24 height 15
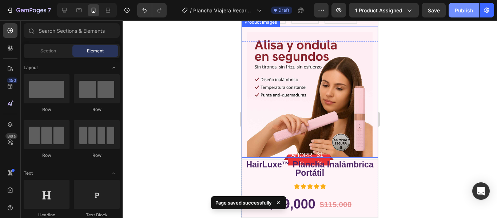
click at [459, 9] on div "Publish" at bounding box center [463, 11] width 18 height 8
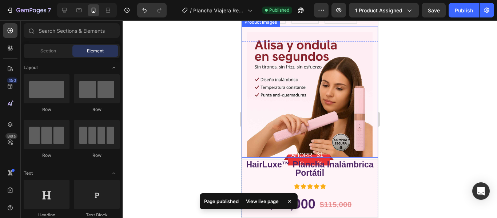
click at [411, 105] on div at bounding box center [310, 118] width 374 height 197
click at [461, 8] on div "Publish" at bounding box center [463, 11] width 18 height 8
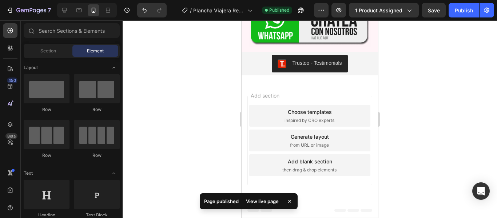
scroll to position [2747, 0]
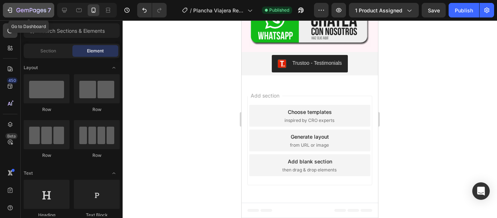
click at [38, 12] on icon "button" at bounding box center [38, 11] width 3 height 5
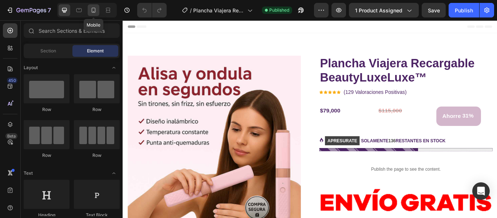
click at [96, 11] on icon at bounding box center [93, 10] width 7 height 7
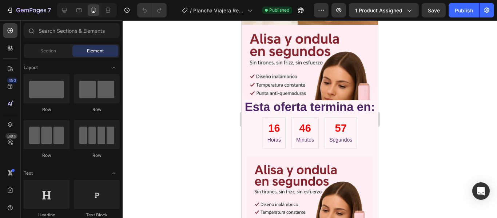
scroll to position [2726, 0]
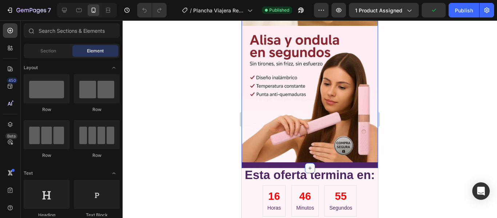
click at [311, 163] on div at bounding box center [310, 168] width 10 height 10
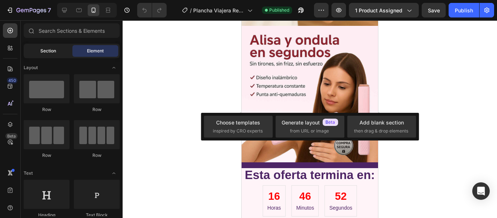
click at [44, 51] on span "Section" at bounding box center [48, 51] width 16 height 7
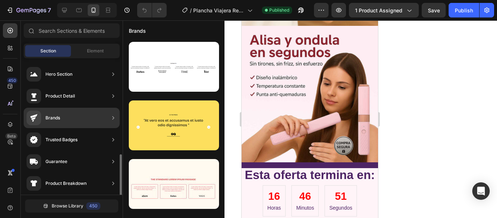
scroll to position [145, 0]
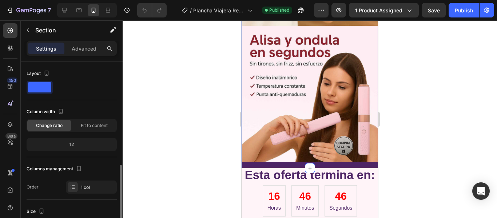
scroll to position [109, 0]
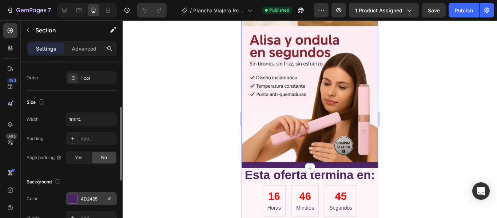
click at [91, 197] on div "4D2465" at bounding box center [91, 199] width 21 height 7
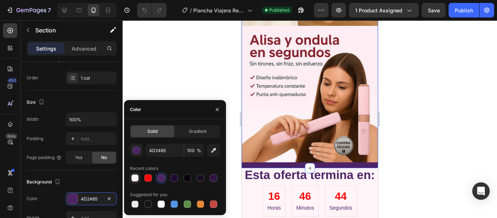
click at [137, 177] on div at bounding box center [134, 177] width 7 height 7
type input "FFF4F8"
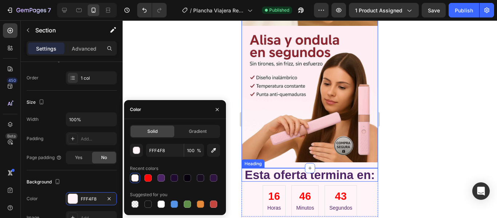
click at [474, 93] on div at bounding box center [310, 118] width 374 height 197
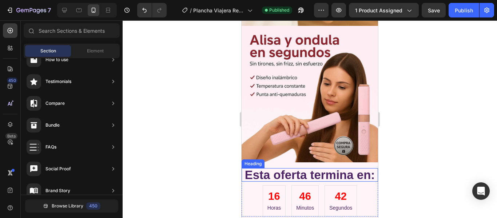
click at [470, 113] on div at bounding box center [310, 118] width 374 height 197
click at [431, 154] on div at bounding box center [310, 118] width 374 height 197
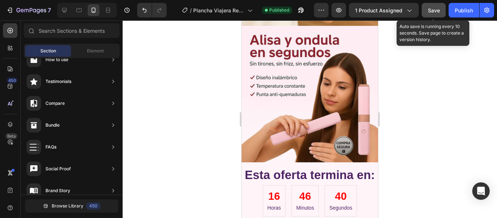
click at [432, 11] on span "Save" at bounding box center [434, 10] width 12 height 6
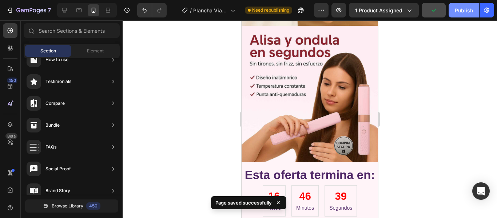
click at [461, 12] on div "Publish" at bounding box center [463, 11] width 18 height 8
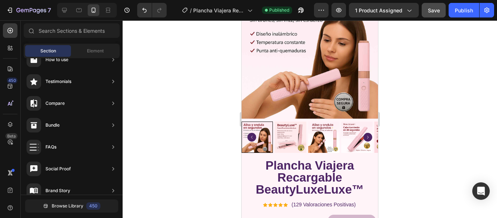
scroll to position [0, 0]
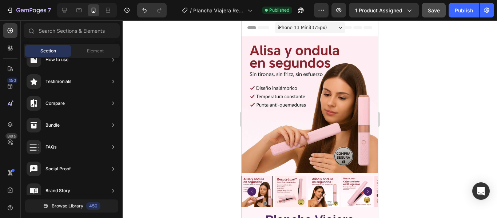
drag, startPoint x: 376, startPoint y: 184, endPoint x: 621, endPoint y: 44, distance: 282.0
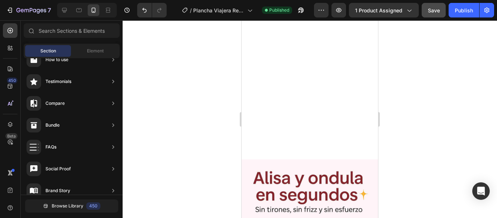
scroll to position [509, 0]
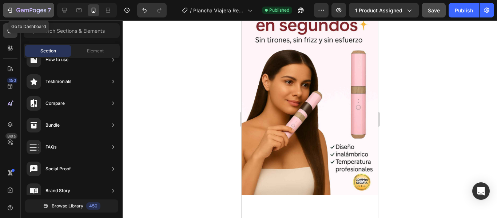
click at [19, 8] on icon "button" at bounding box center [31, 11] width 30 height 6
